Goal: Task Accomplishment & Management: Use online tool/utility

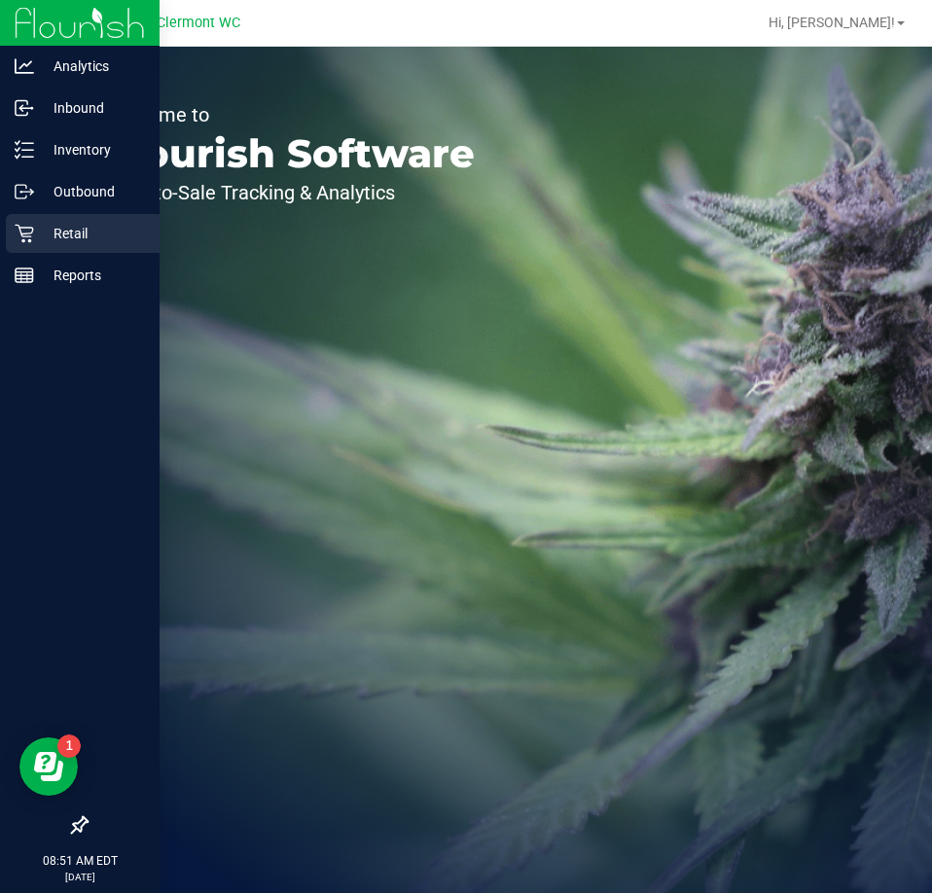
click at [35, 231] on p "Retail" at bounding box center [92, 233] width 117 height 23
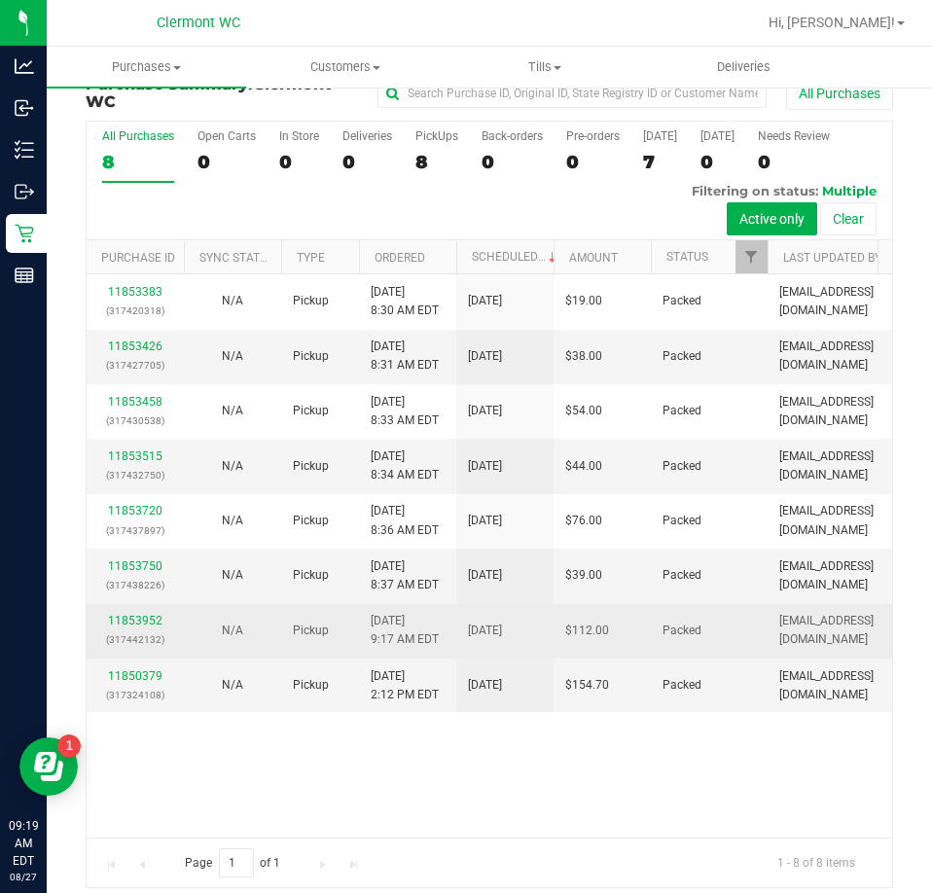
scroll to position [44, 0]
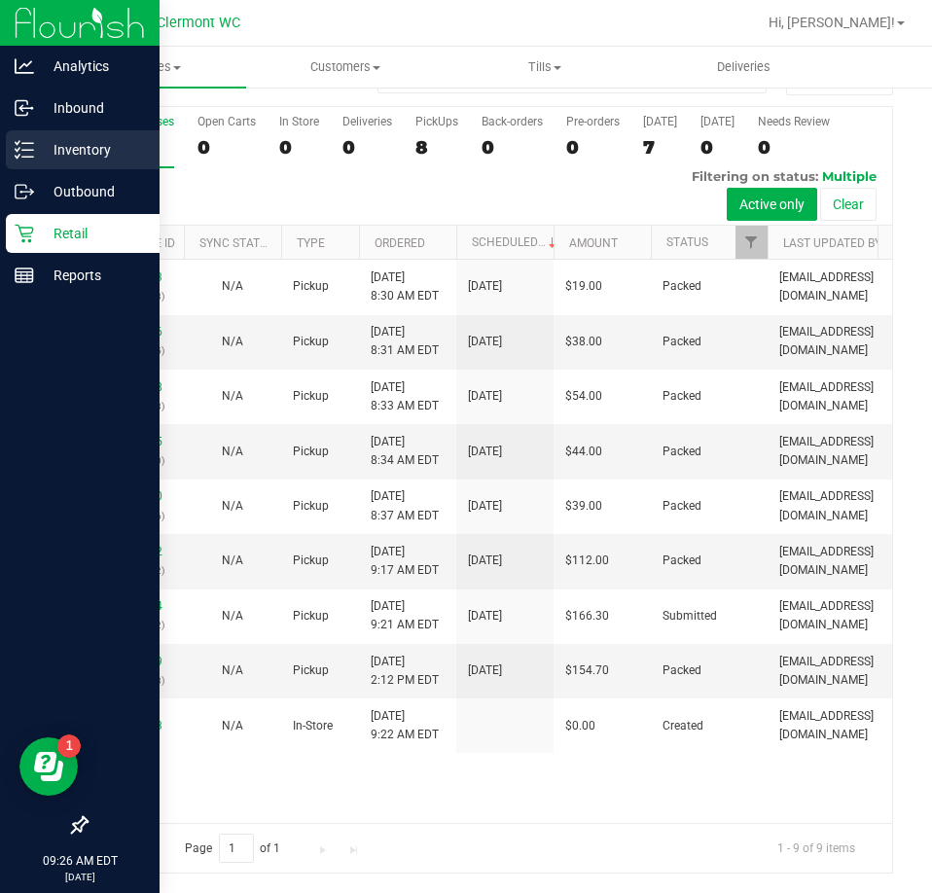
click at [27, 157] on line at bounding box center [27, 157] width 11 height 0
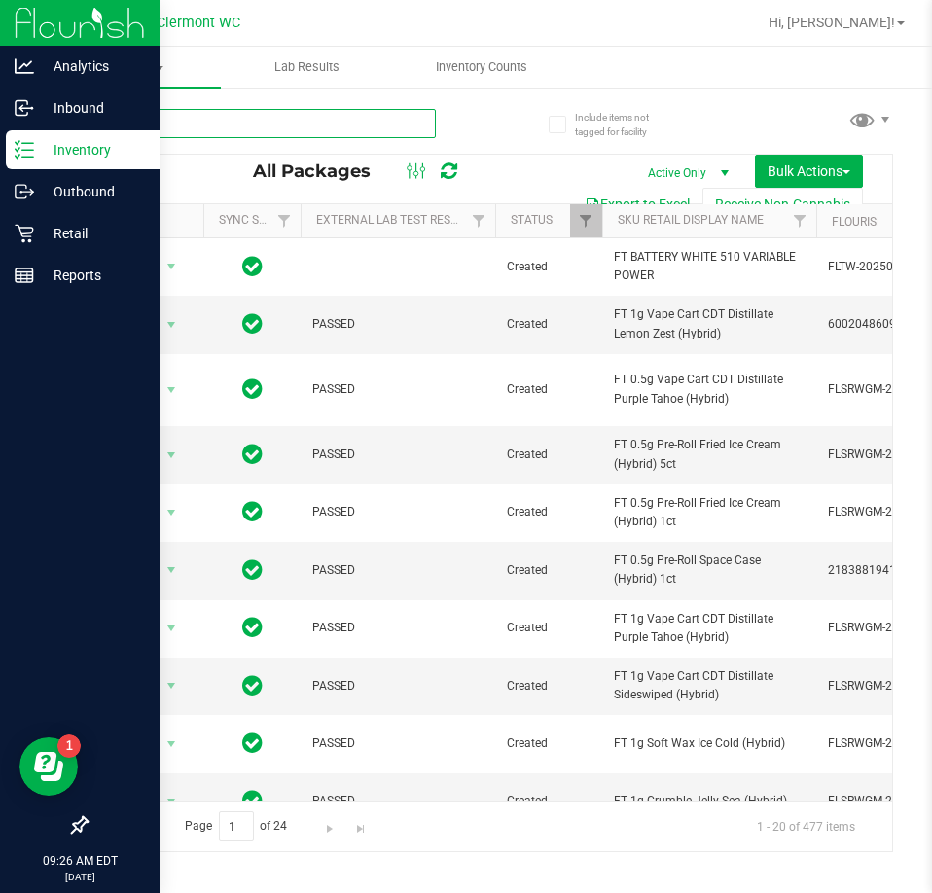
click at [348, 121] on input "text" at bounding box center [261, 123] width 350 height 29
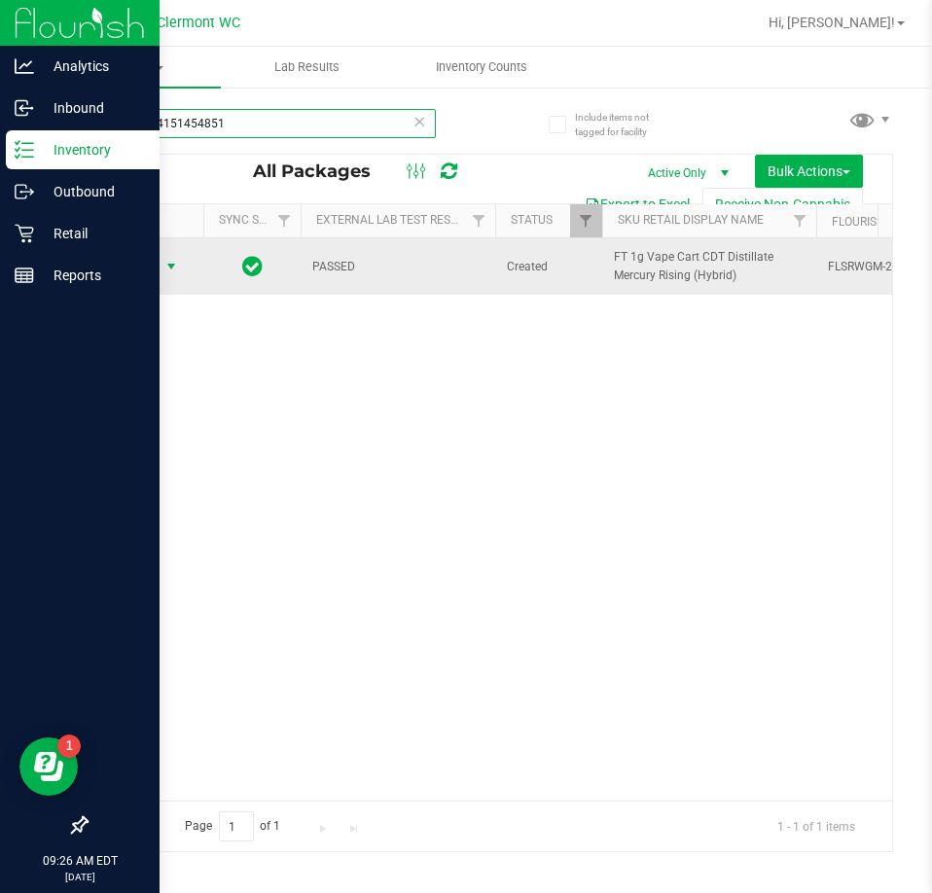
type input "8973954151454851"
click at [155, 276] on span "Action" at bounding box center [132, 266] width 53 height 27
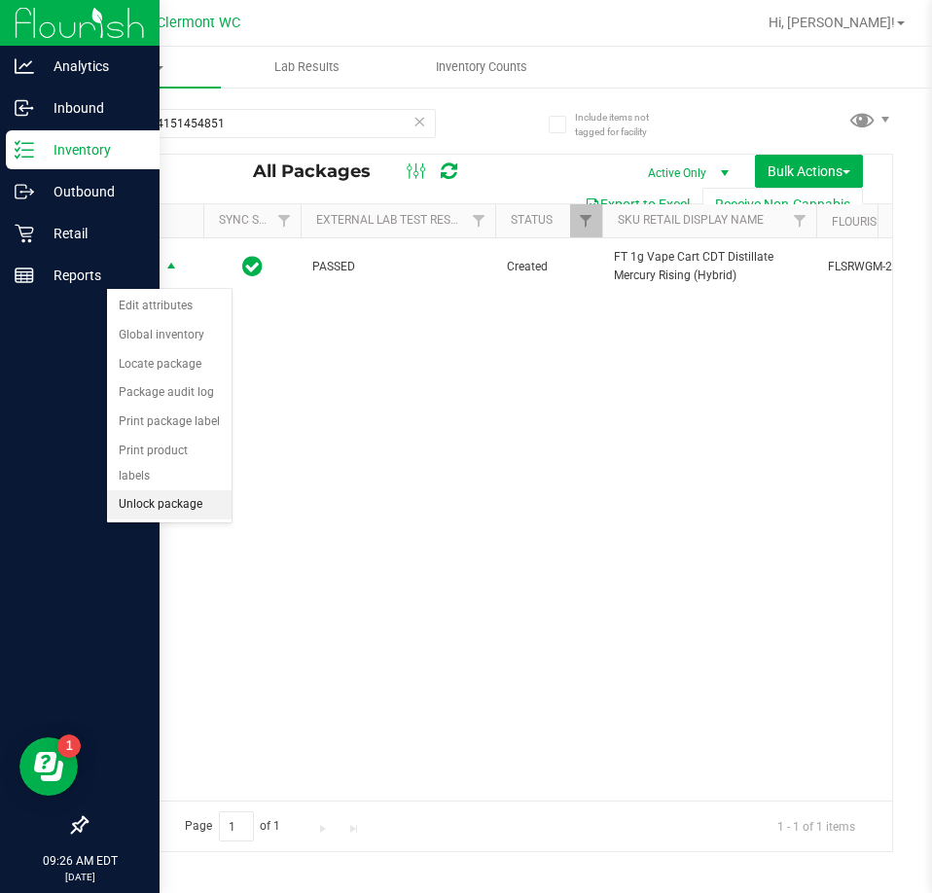
click at [148, 490] on li "Unlock package" at bounding box center [169, 504] width 125 height 29
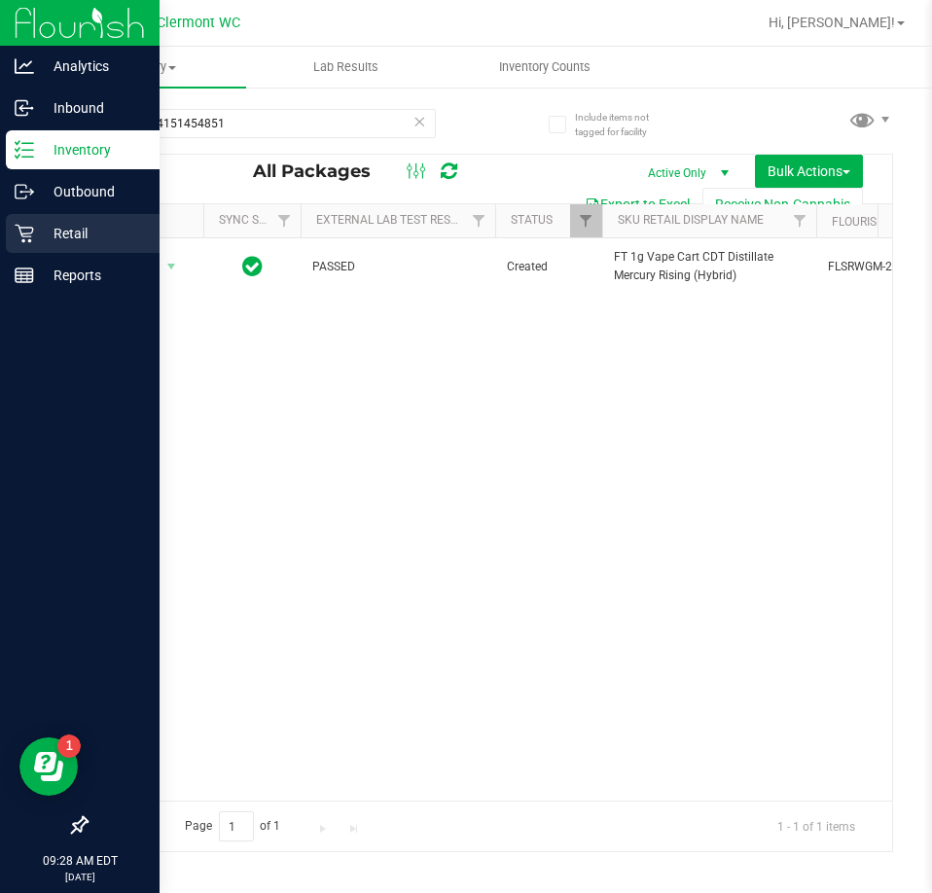
click at [12, 251] on div "Retail" at bounding box center [83, 233] width 154 height 39
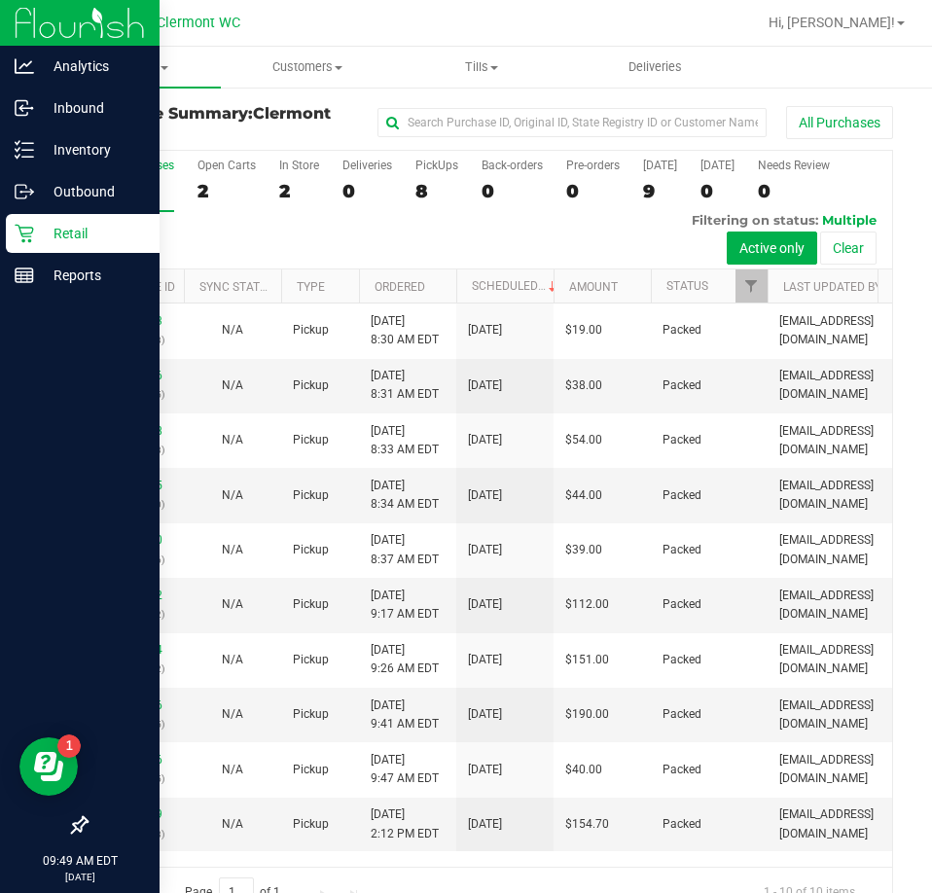
click at [96, 243] on p "Retail" at bounding box center [92, 233] width 117 height 23
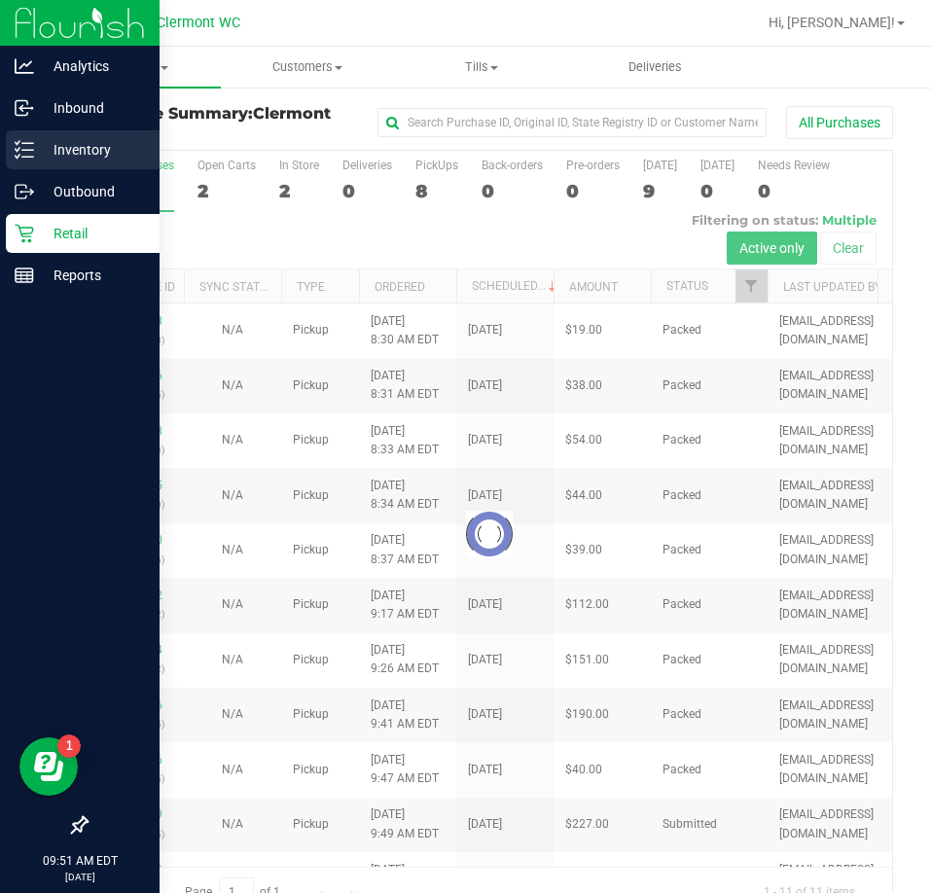
click at [37, 148] on p "Inventory" at bounding box center [92, 149] width 117 height 23
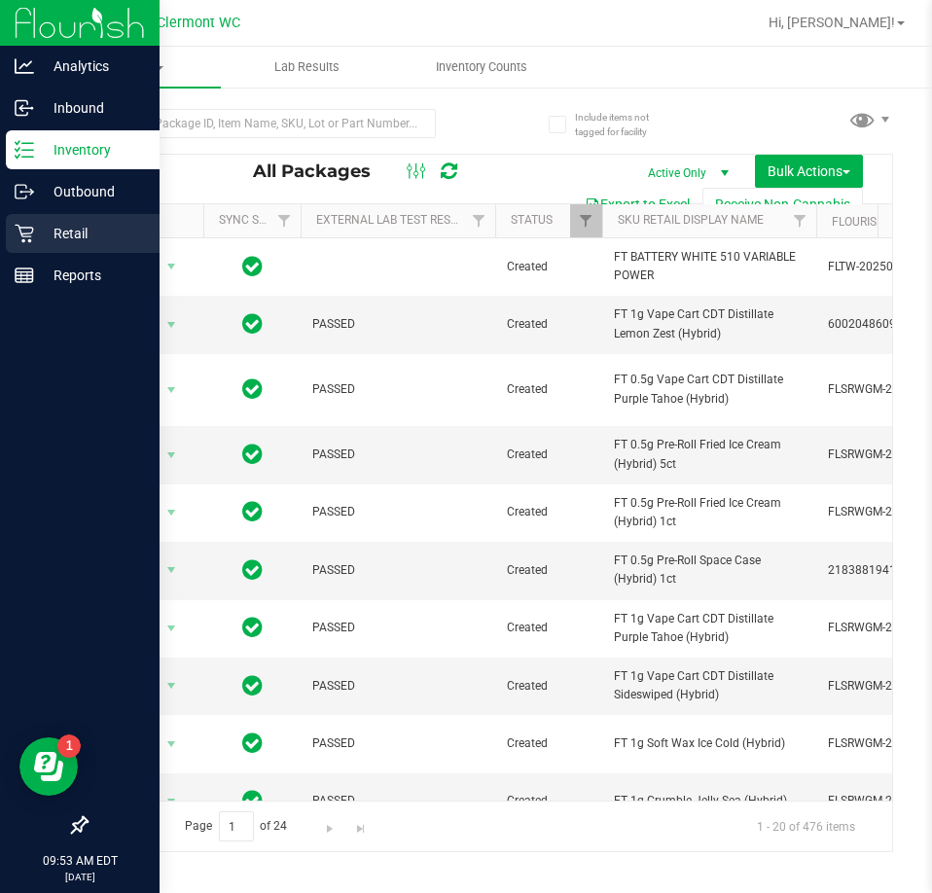
click at [96, 223] on p "Retail" at bounding box center [92, 233] width 117 height 23
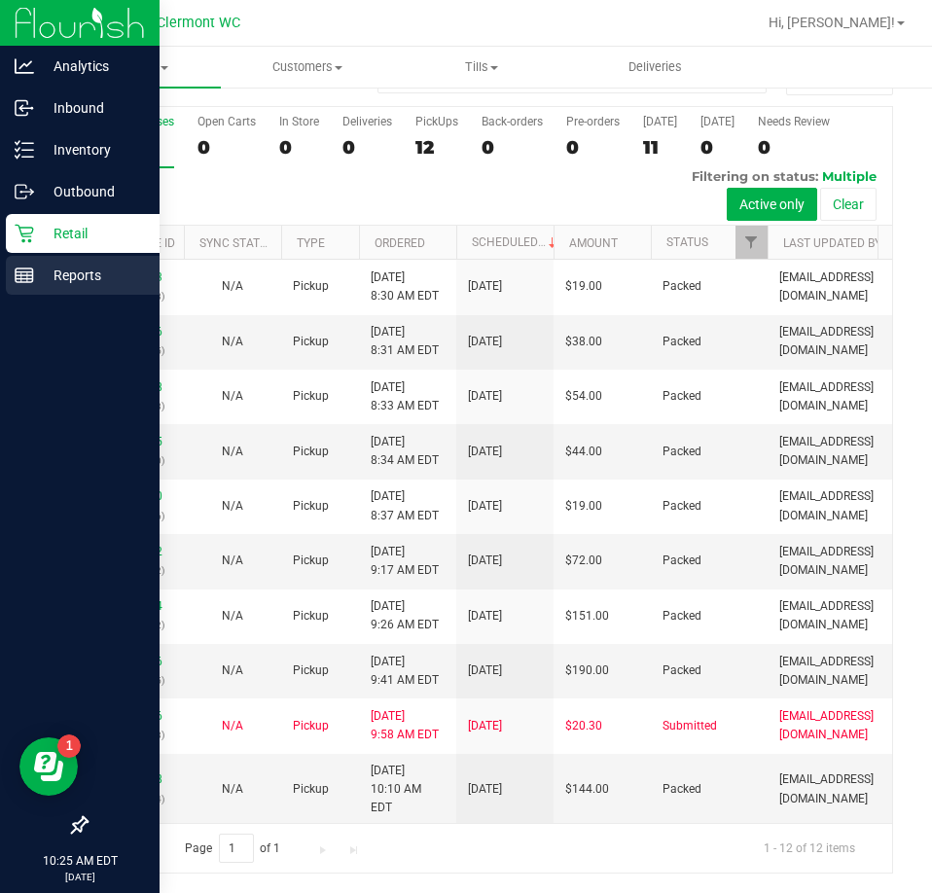
click at [78, 272] on p "Reports" at bounding box center [92, 275] width 117 height 23
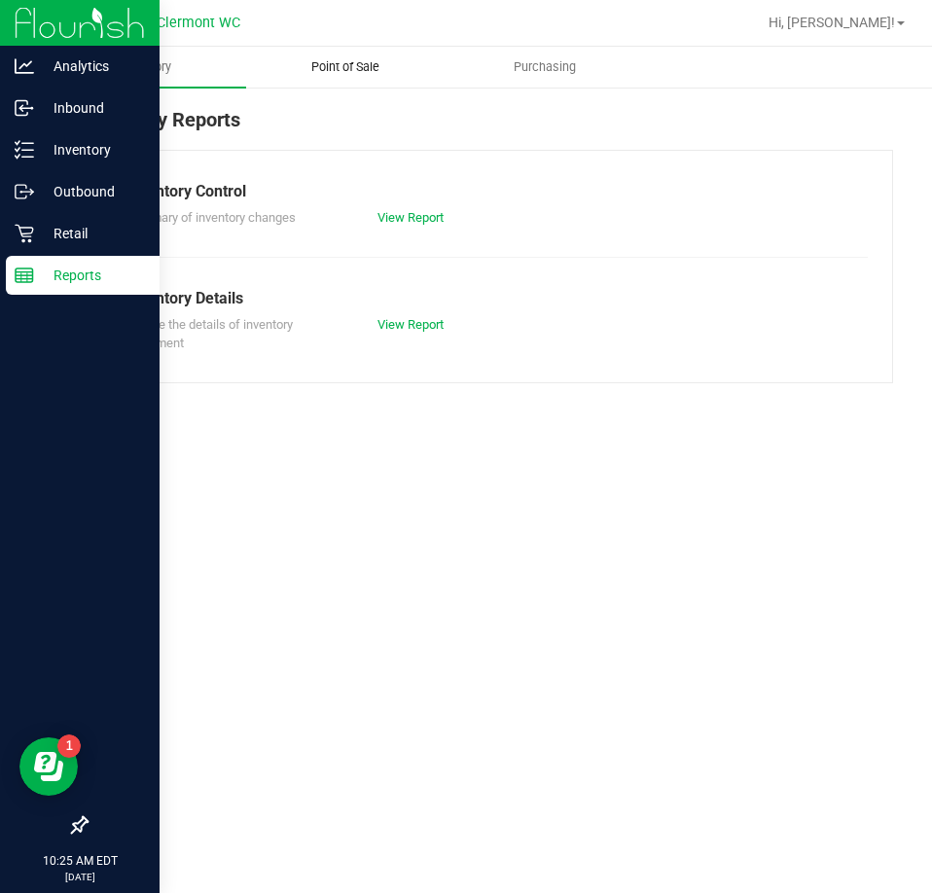
click at [353, 70] on span "Point of Sale" at bounding box center [345, 67] width 121 height 18
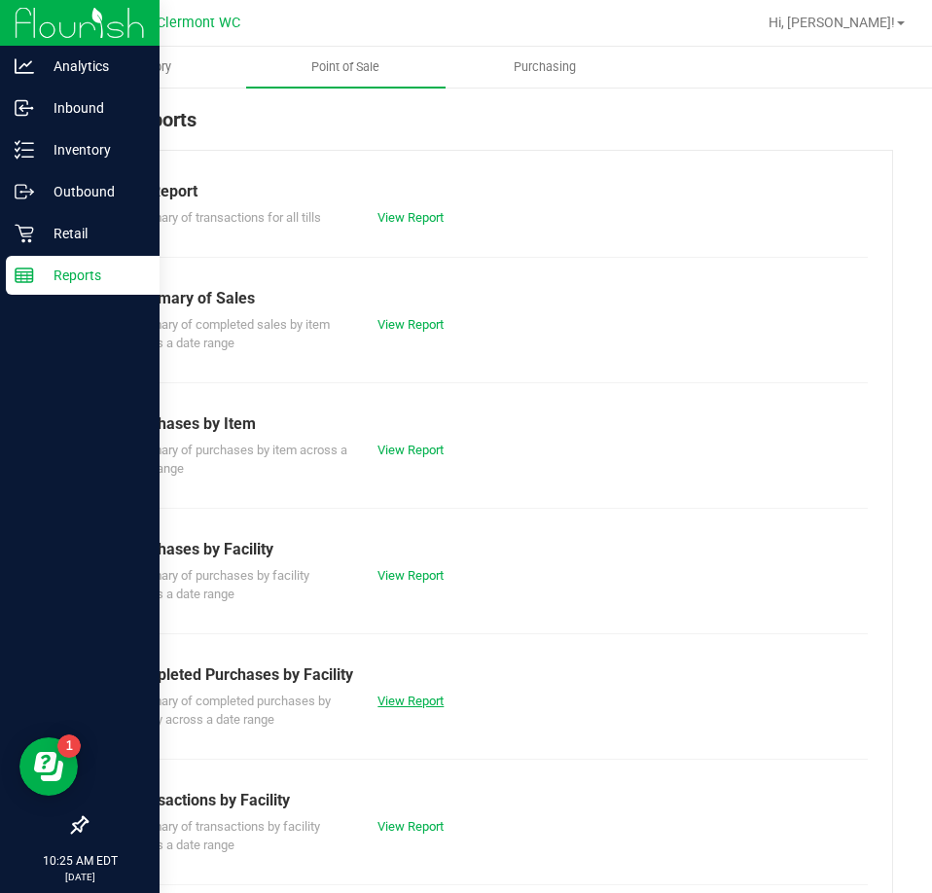
click at [416, 700] on link "View Report" at bounding box center [411, 701] width 66 height 15
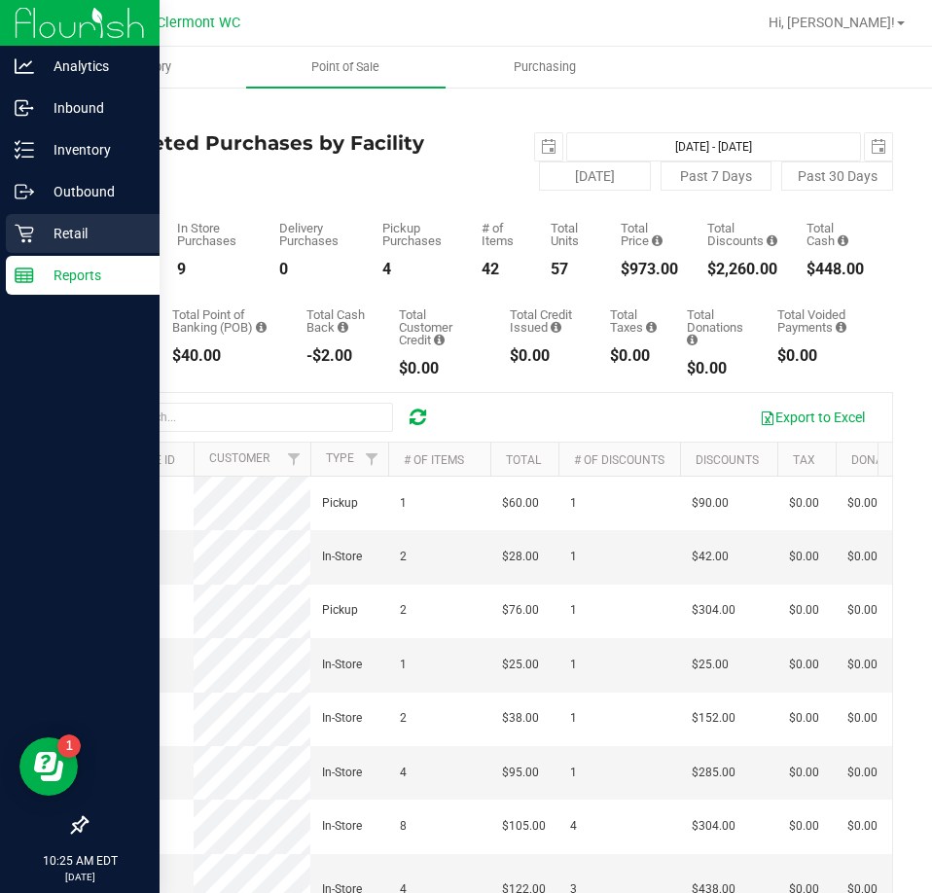
click at [54, 234] on p "Retail" at bounding box center [92, 233] width 117 height 23
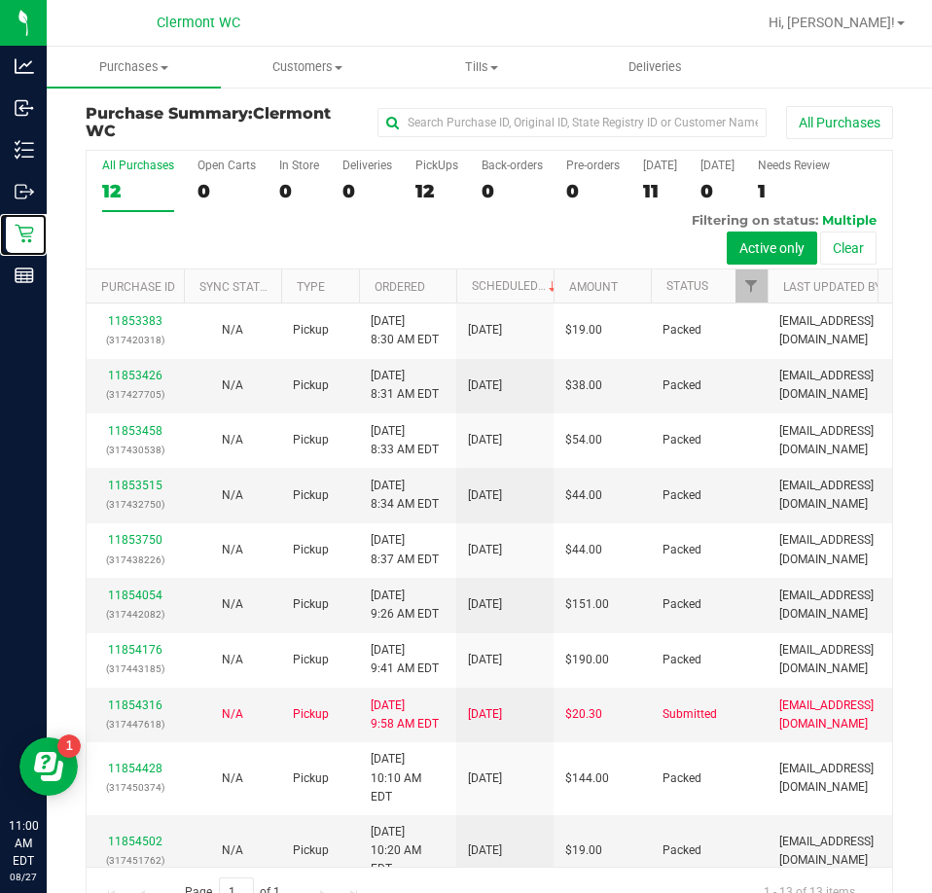
scroll to position [264, 0]
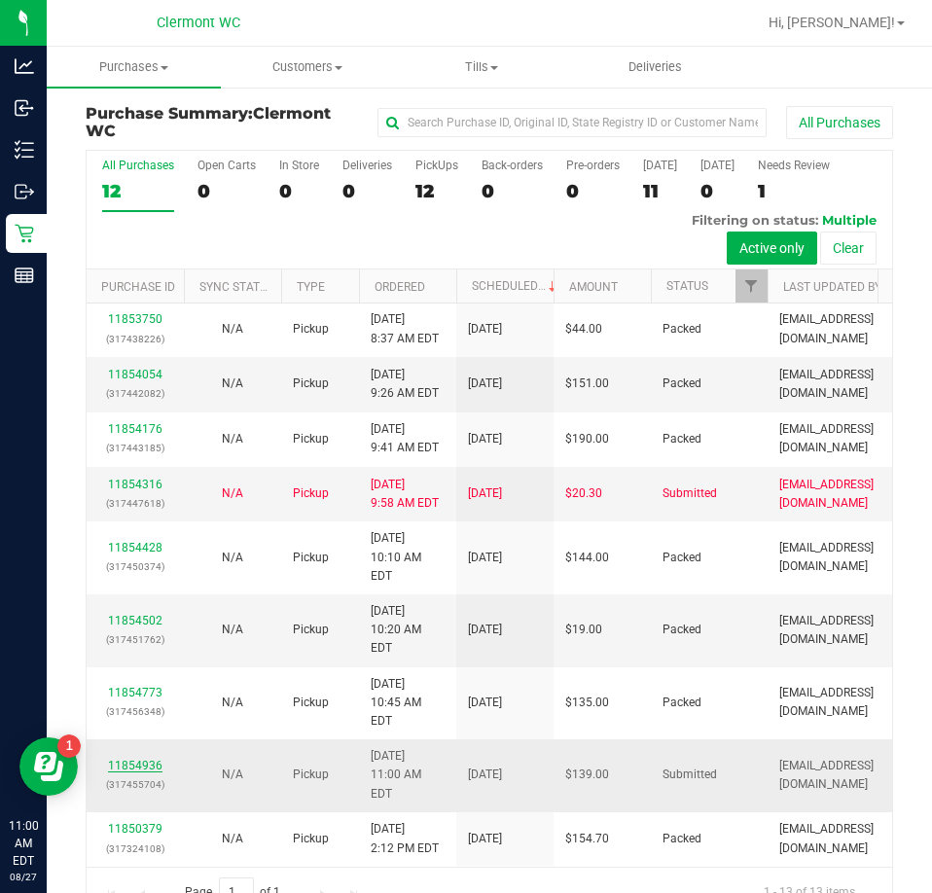
click at [147, 759] on link "11854936" at bounding box center [135, 766] width 54 height 14
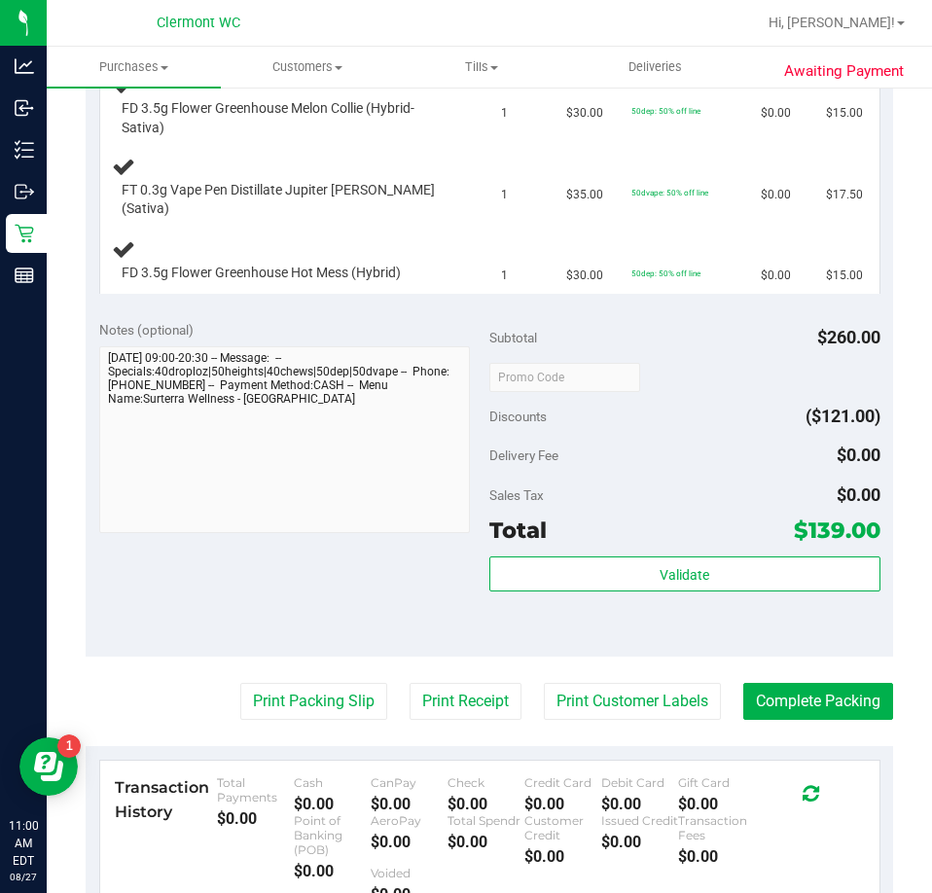
scroll to position [923, 0]
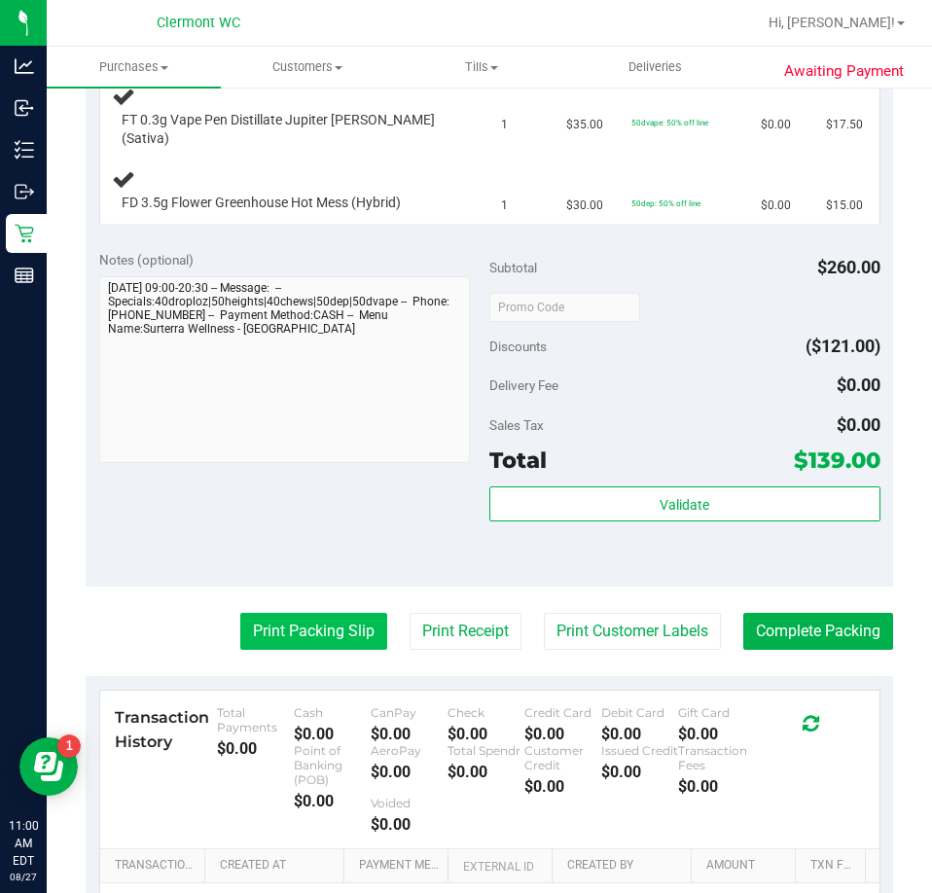
click at [309, 636] on button "Print Packing Slip" at bounding box center [313, 631] width 147 height 37
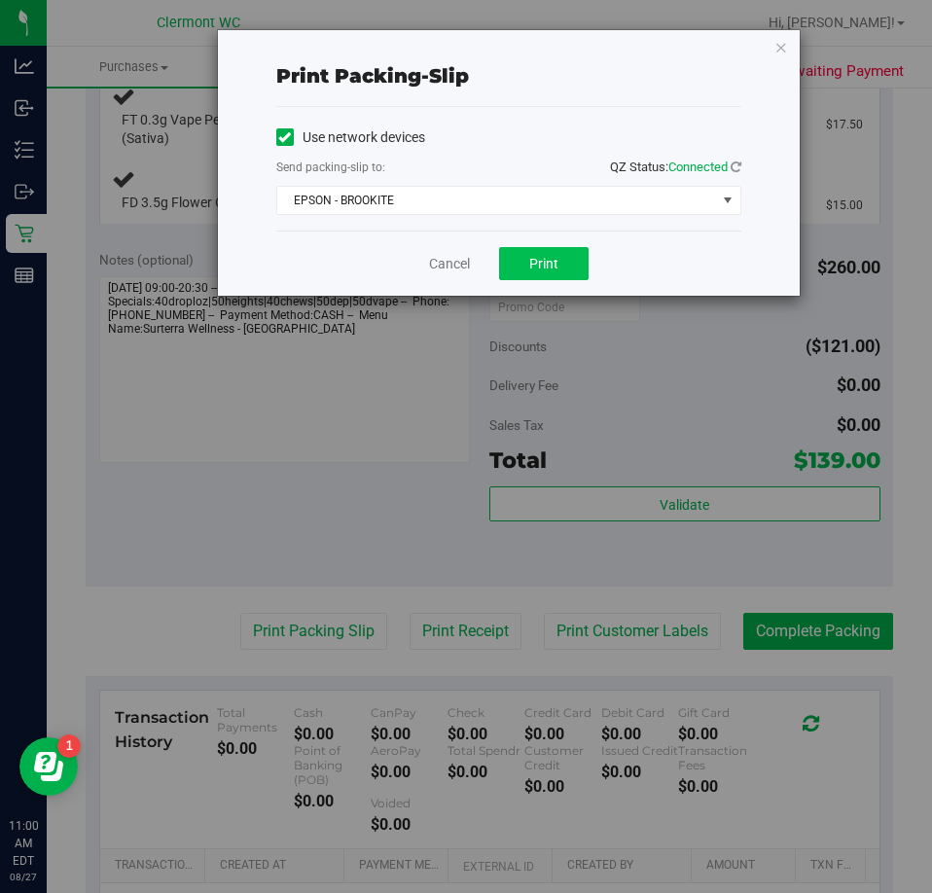
click at [584, 275] on button "Print" at bounding box center [544, 263] width 90 height 33
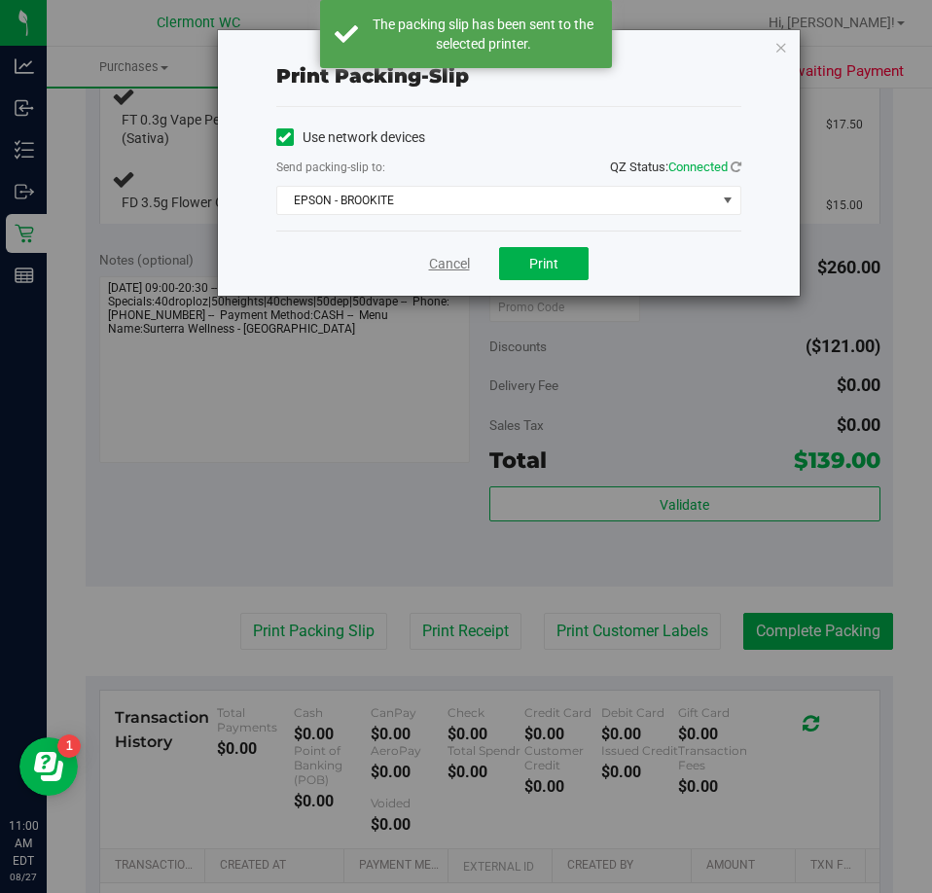
click at [451, 267] on link "Cancel" at bounding box center [449, 264] width 41 height 20
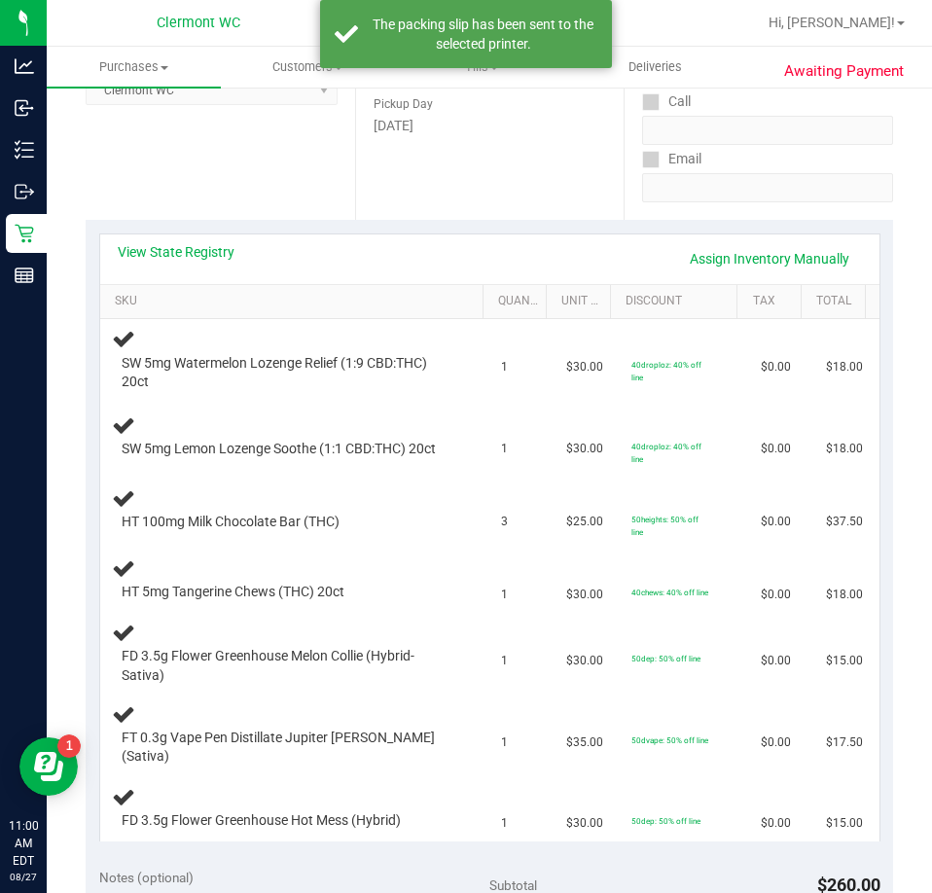
scroll to position [323, 0]
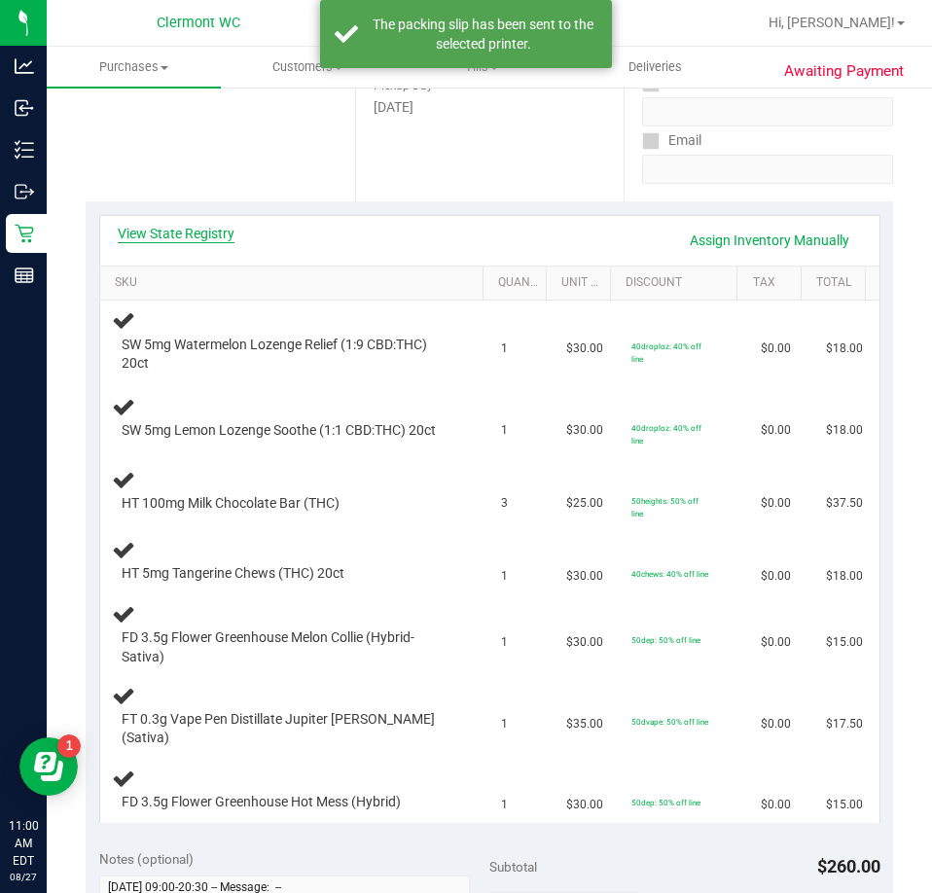
click at [217, 236] on link "View State Registry" at bounding box center [176, 233] width 117 height 19
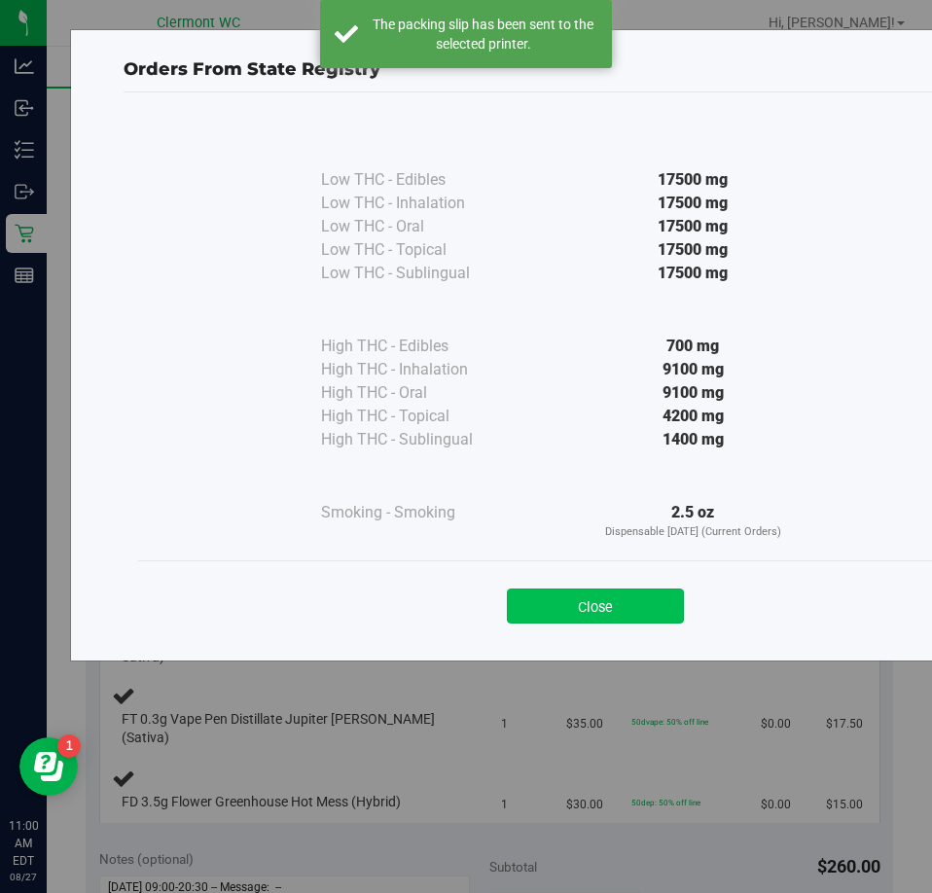
click at [651, 601] on button "Close" at bounding box center [595, 606] width 177 height 35
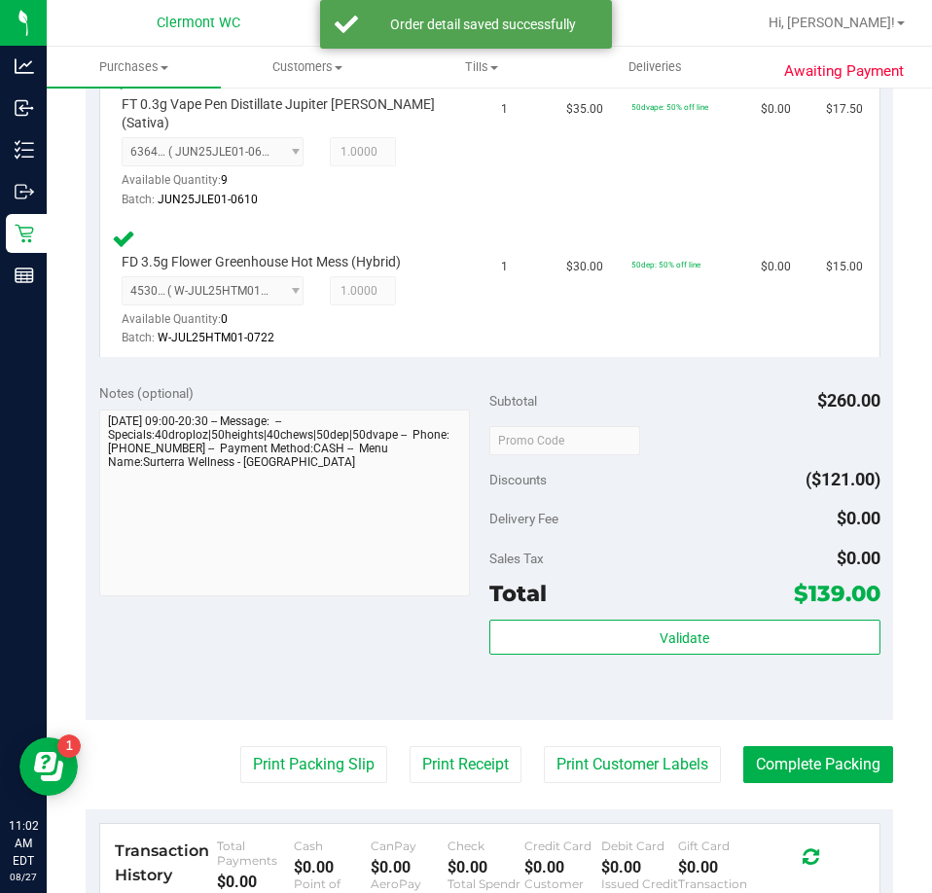
scroll to position [1308, 0]
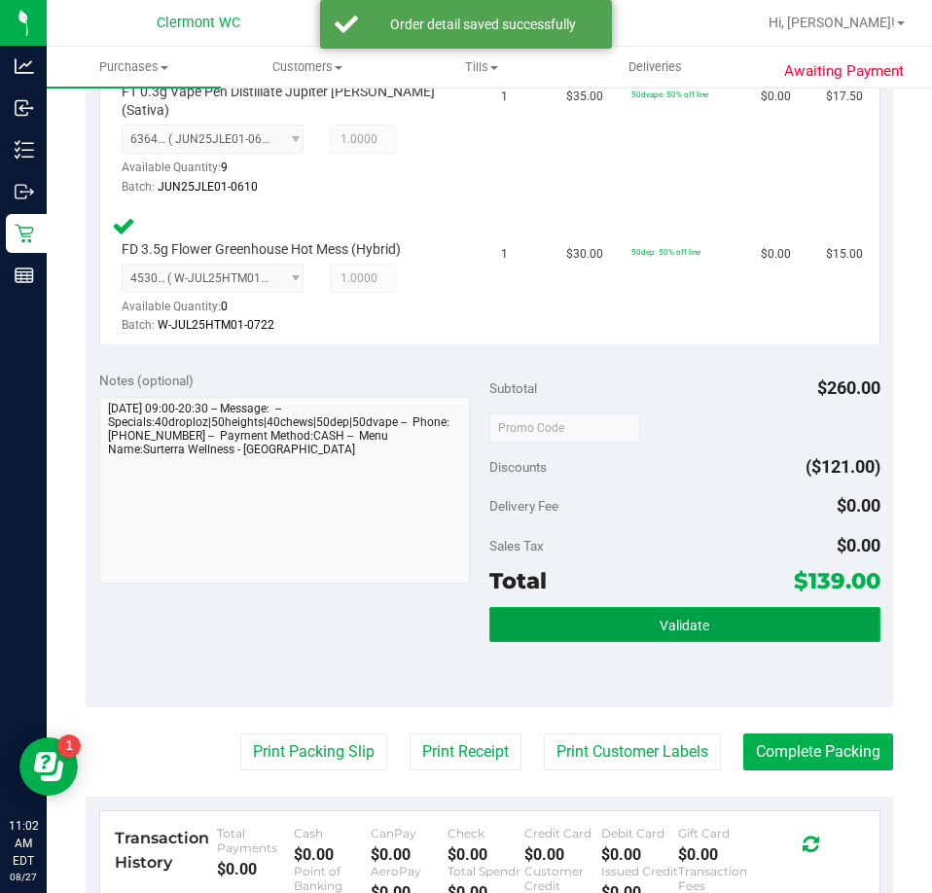
click at [679, 631] on span "Validate" at bounding box center [685, 626] width 50 height 16
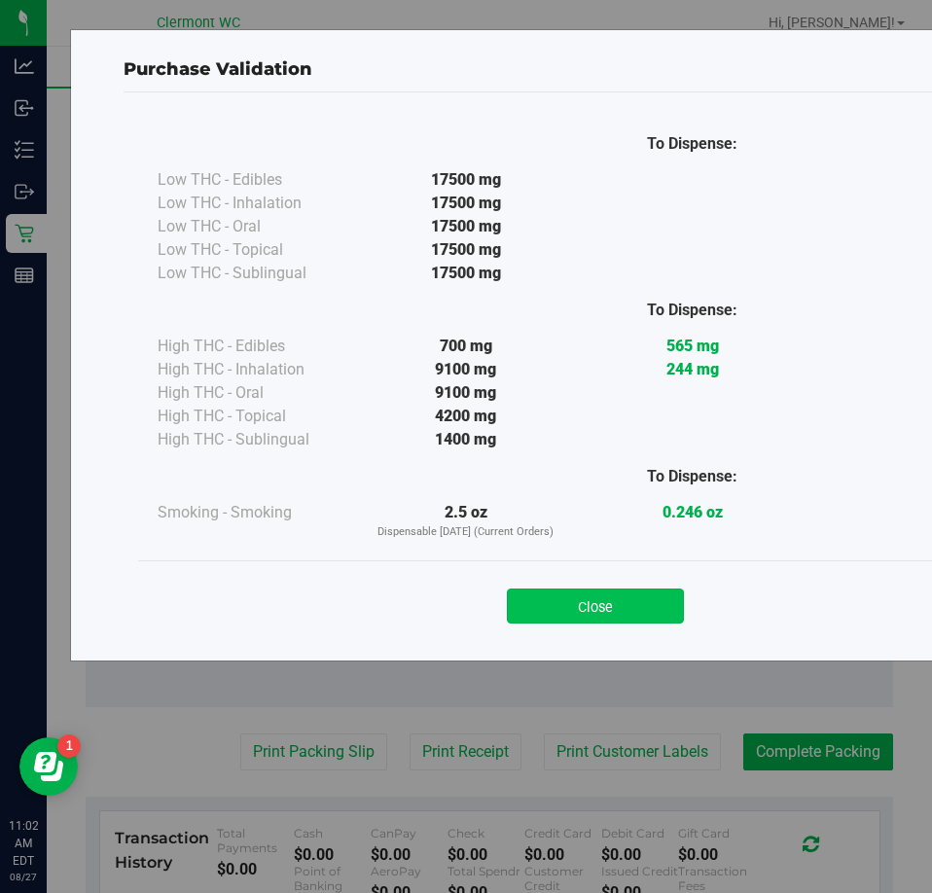
click at [615, 600] on button "Close" at bounding box center [595, 606] width 177 height 35
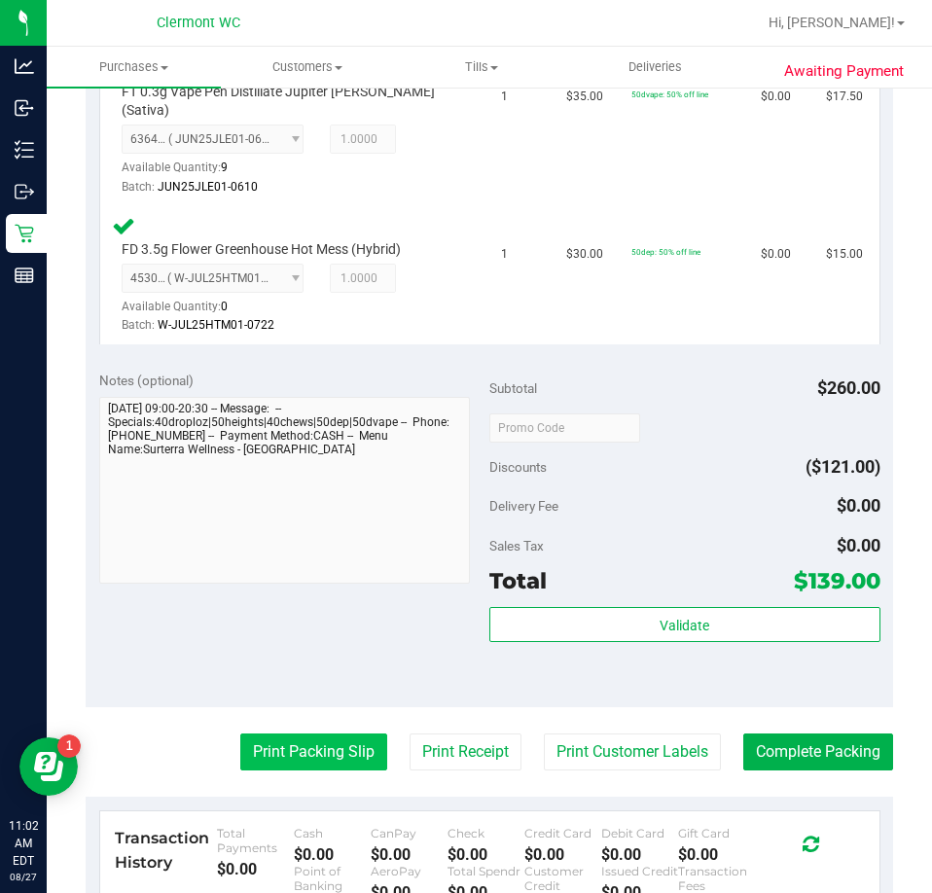
click at [327, 752] on button "Print Packing Slip" at bounding box center [313, 752] width 147 height 37
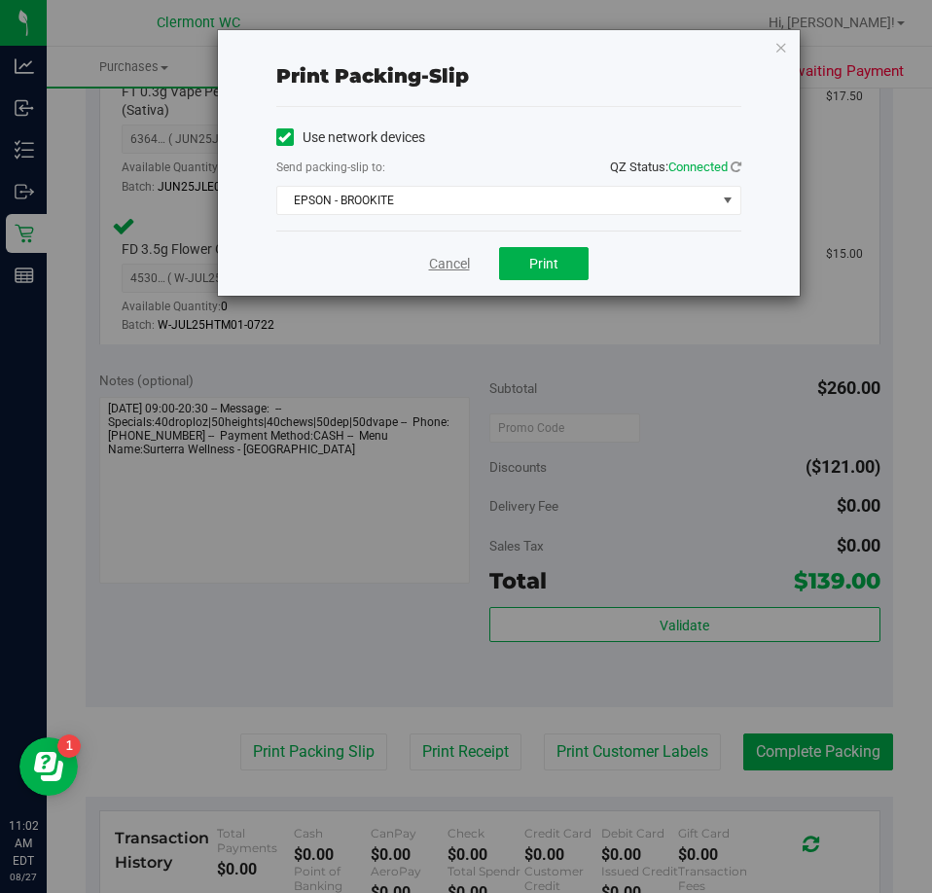
click at [458, 263] on link "Cancel" at bounding box center [449, 264] width 41 height 20
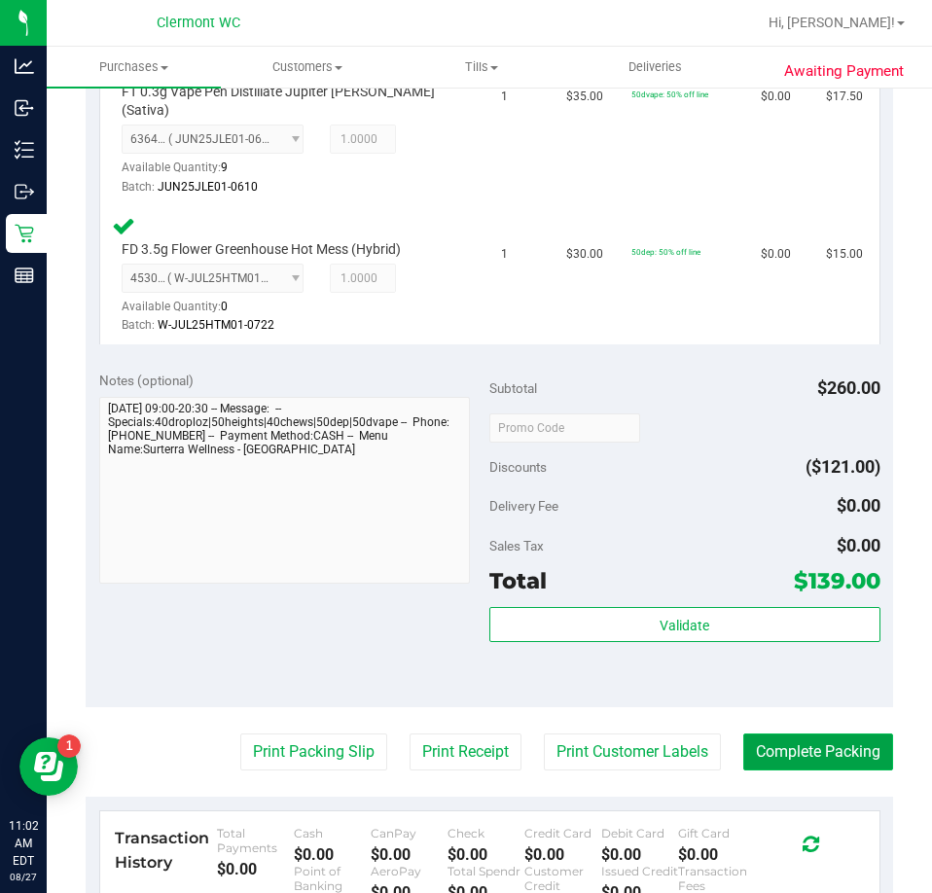
click at [832, 752] on button "Complete Packing" at bounding box center [819, 752] width 150 height 37
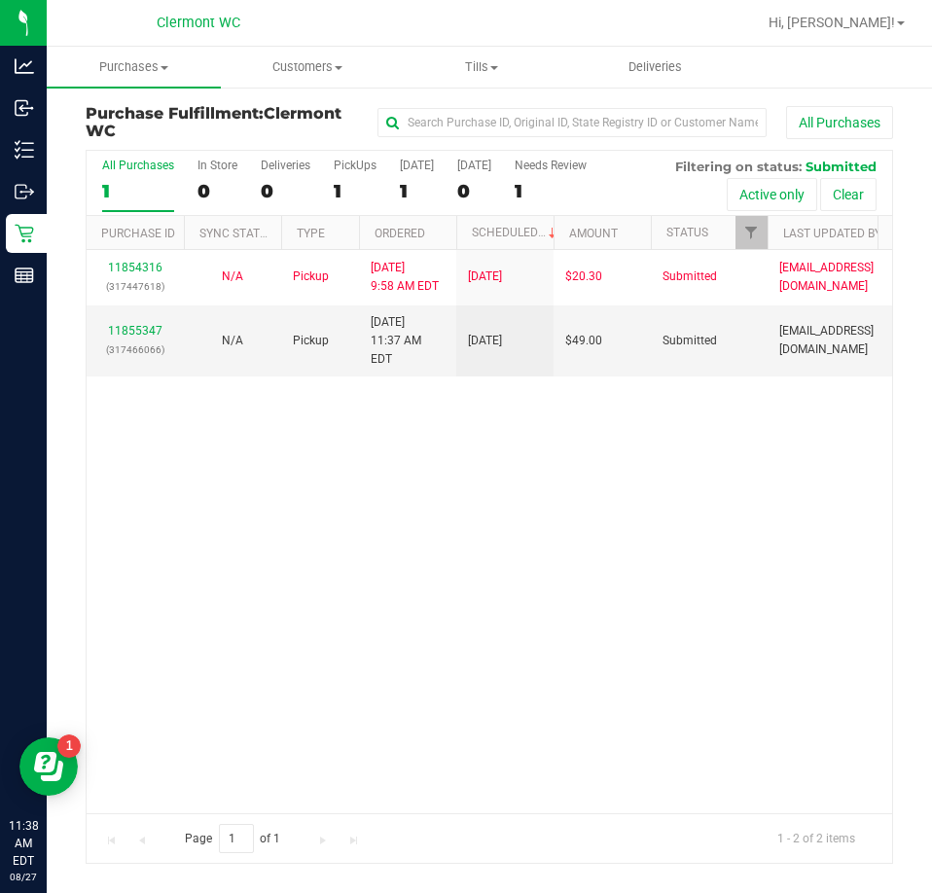
click at [491, 628] on div "11854316 (317447618) N/A Pickup [DATE] 9:58 AM EDT 8/27/2025 $20.30 Submitted […" at bounding box center [490, 531] width 806 height 562
click at [135, 324] on link "11855347" at bounding box center [135, 331] width 54 height 14
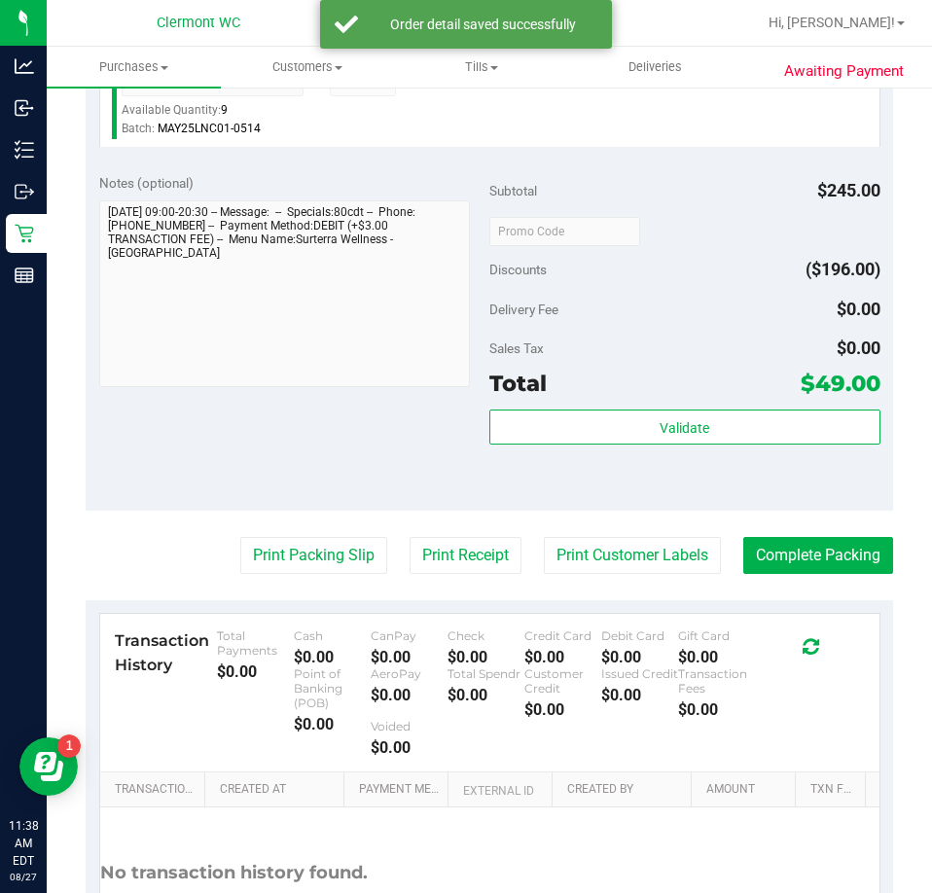
scroll to position [836, 0]
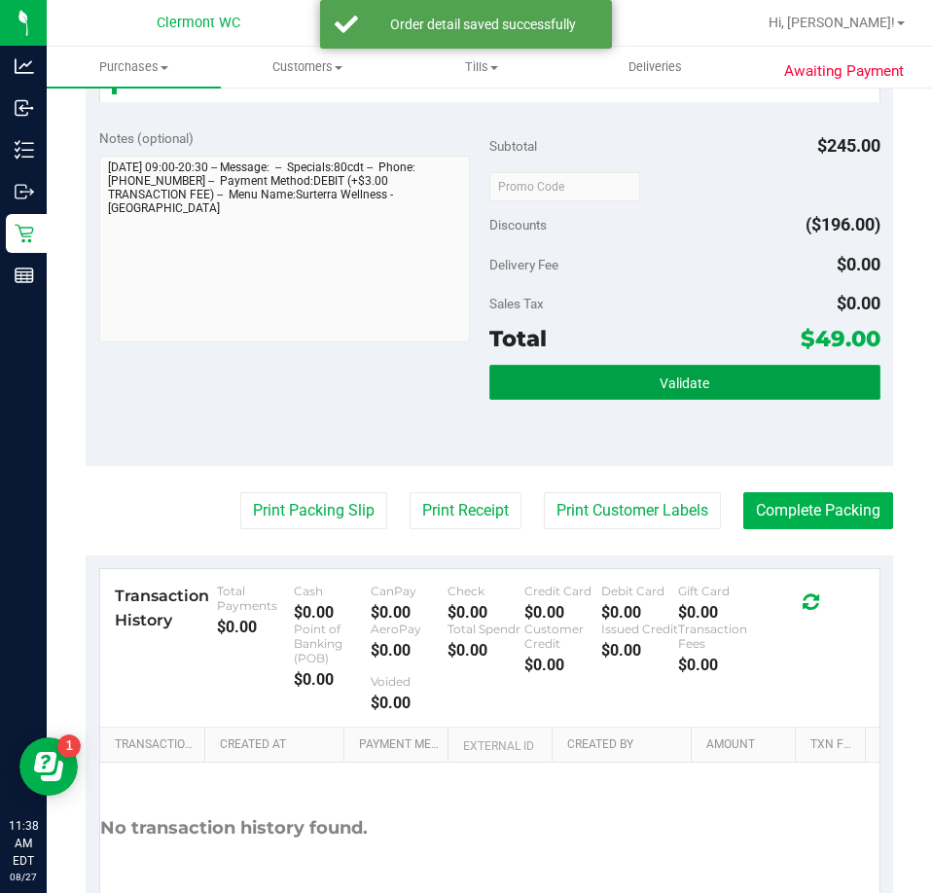
click at [711, 379] on button "Validate" at bounding box center [685, 382] width 391 height 35
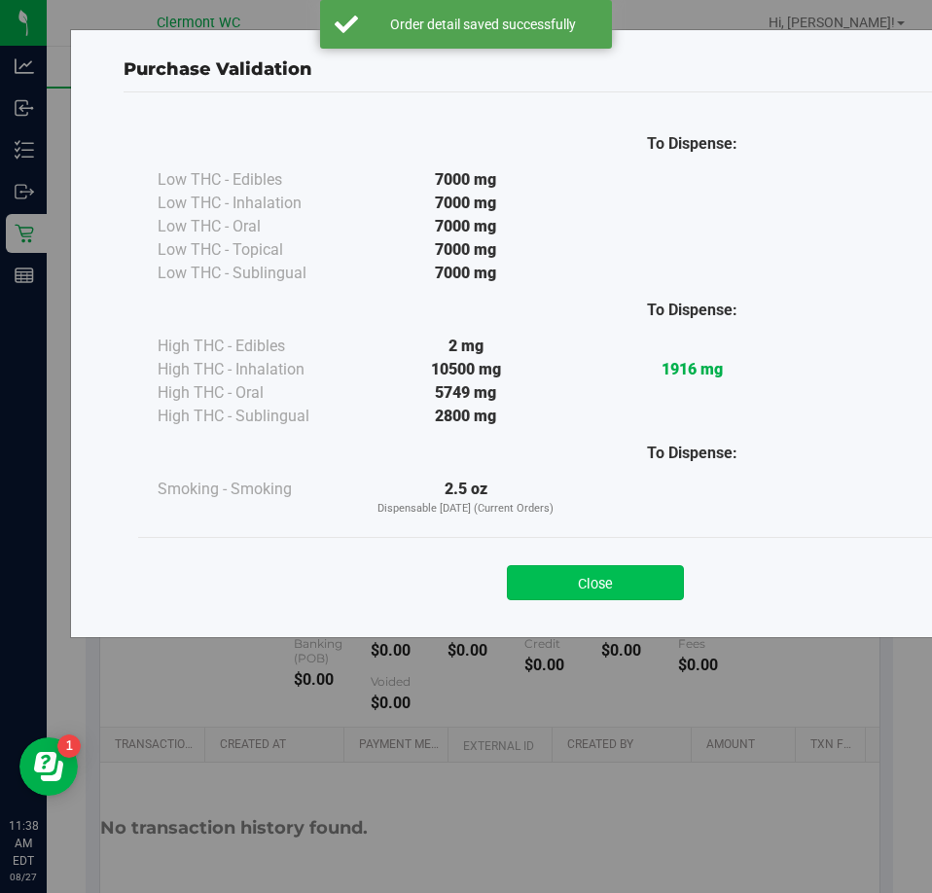
click at [604, 588] on button "Close" at bounding box center [595, 582] width 177 height 35
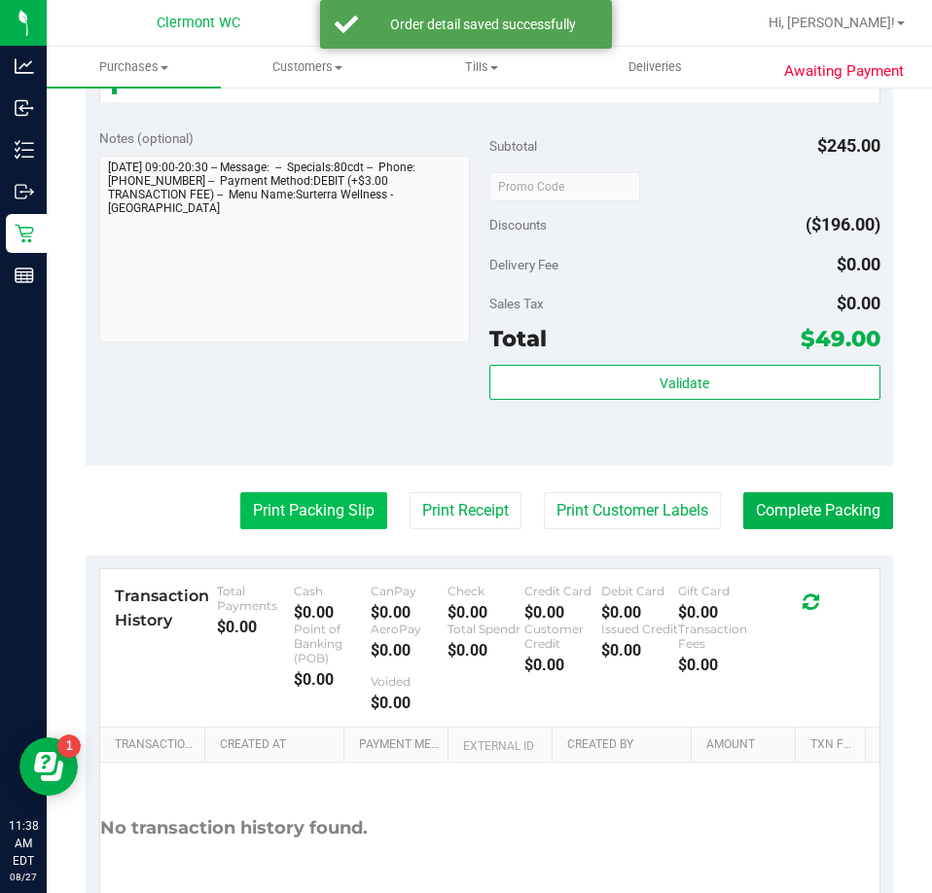
click at [322, 521] on button "Print Packing Slip" at bounding box center [313, 510] width 147 height 37
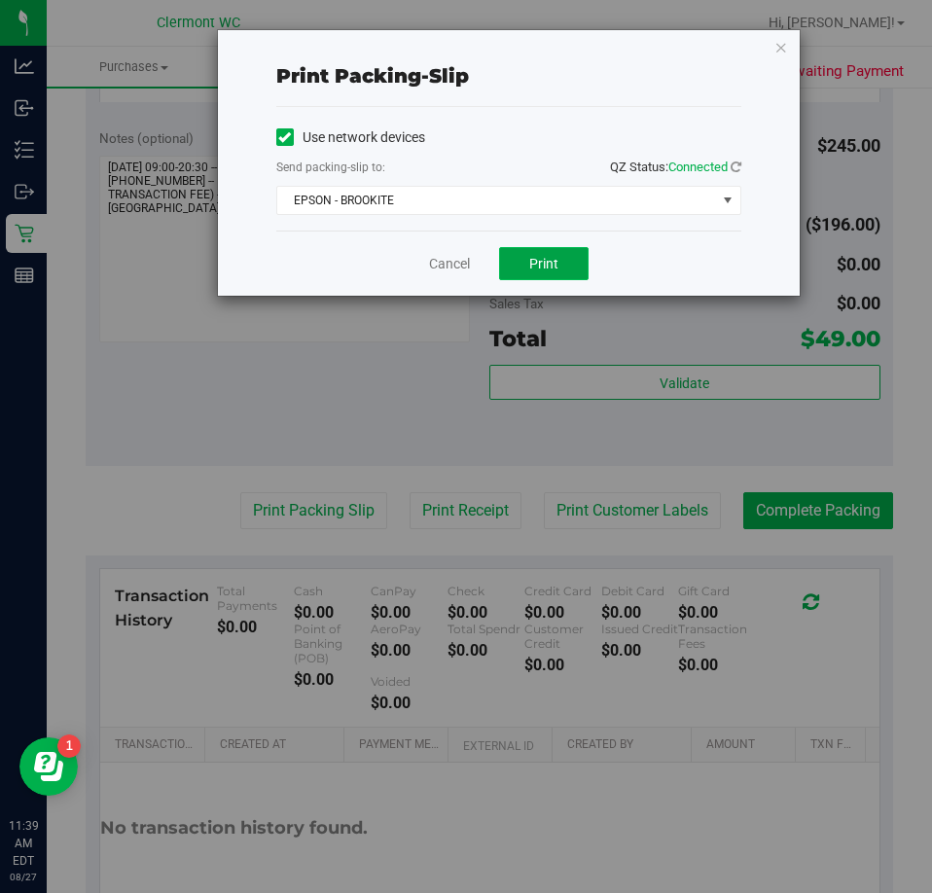
click at [549, 271] on span "Print" at bounding box center [543, 264] width 29 height 16
click at [438, 254] on link "Cancel" at bounding box center [449, 264] width 41 height 20
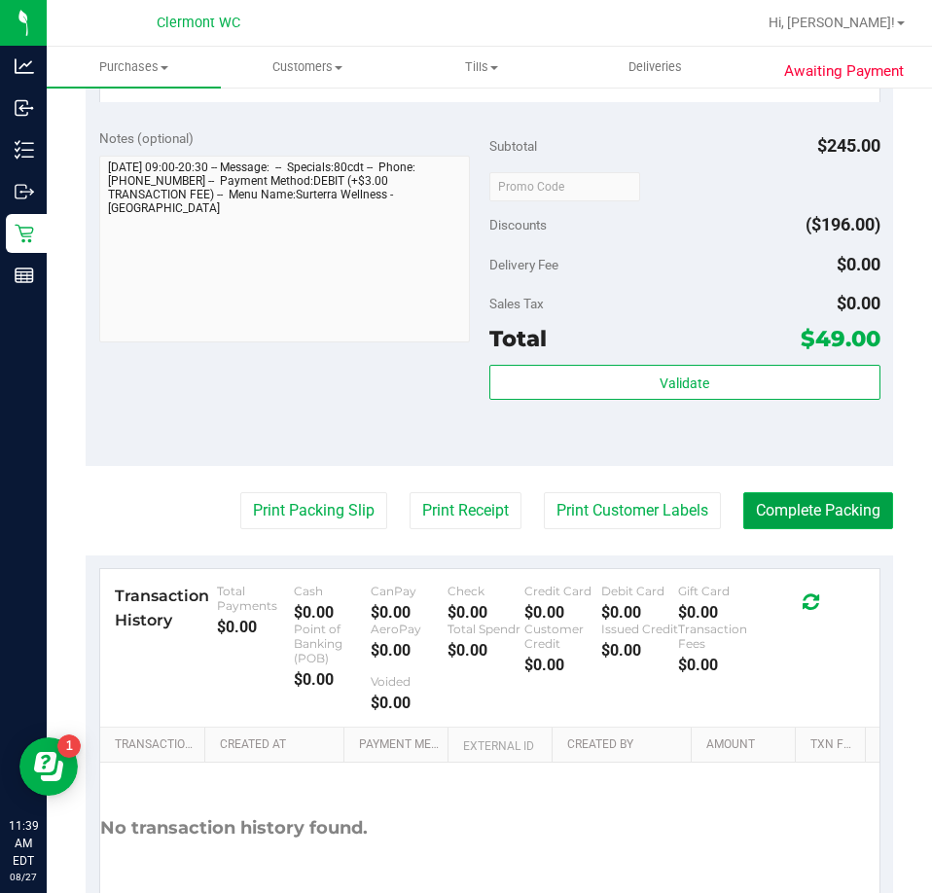
click at [795, 519] on button "Complete Packing" at bounding box center [819, 510] width 150 height 37
